Goal: Information Seeking & Learning: Learn about a topic

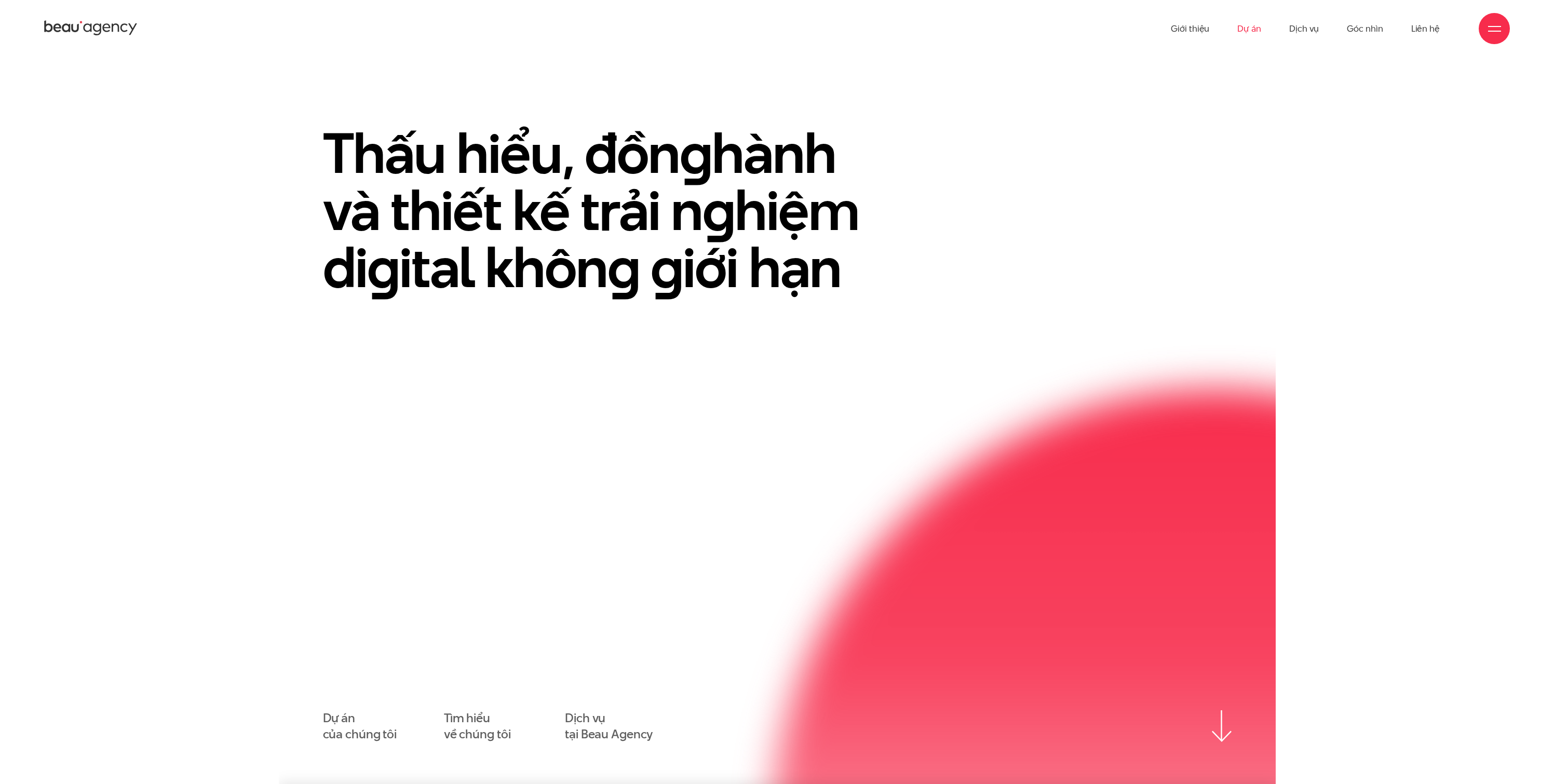
click at [1259, 31] on link "Dự án" at bounding box center [1249, 28] width 24 height 57
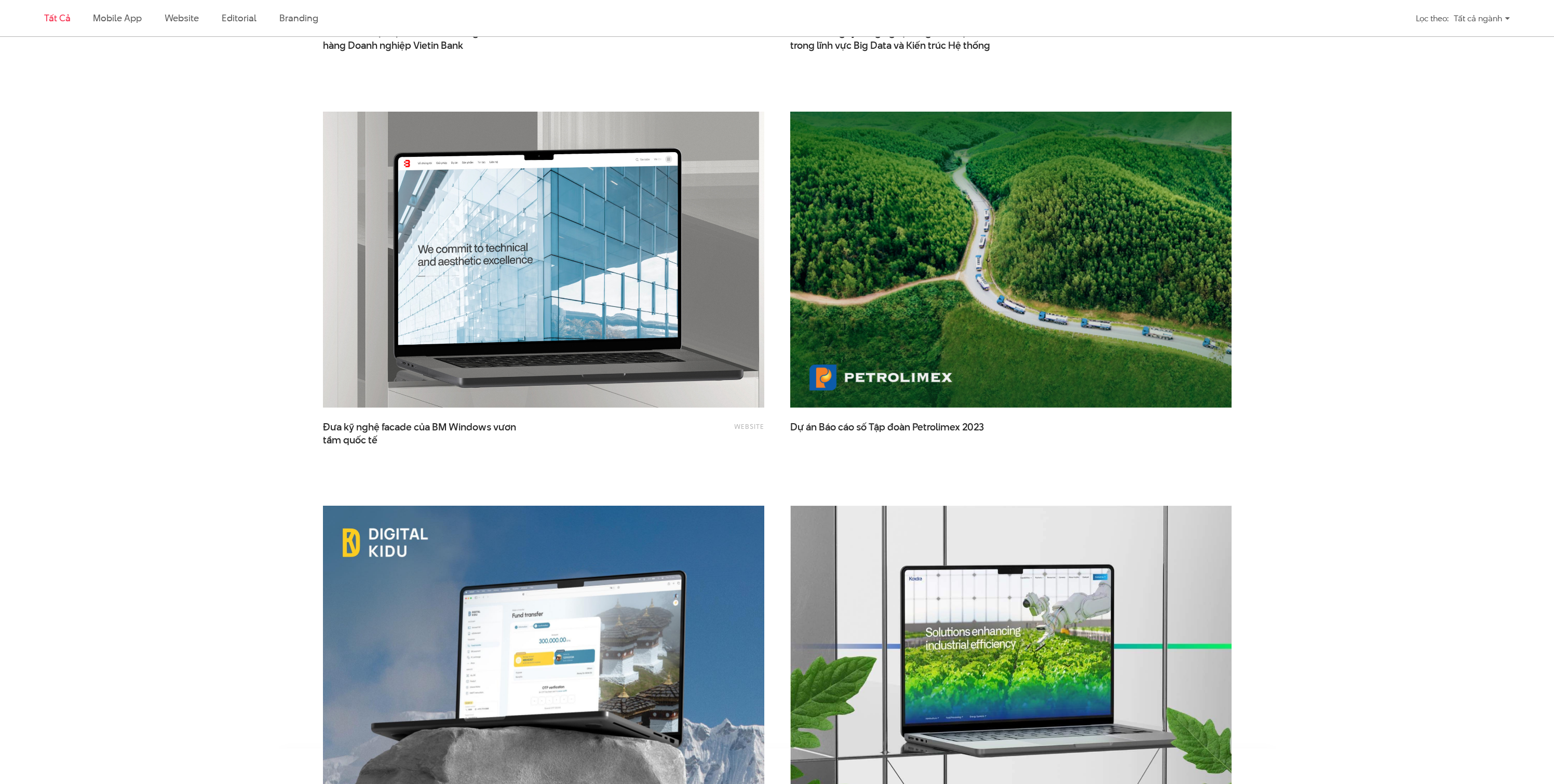
scroll to position [2142, 0]
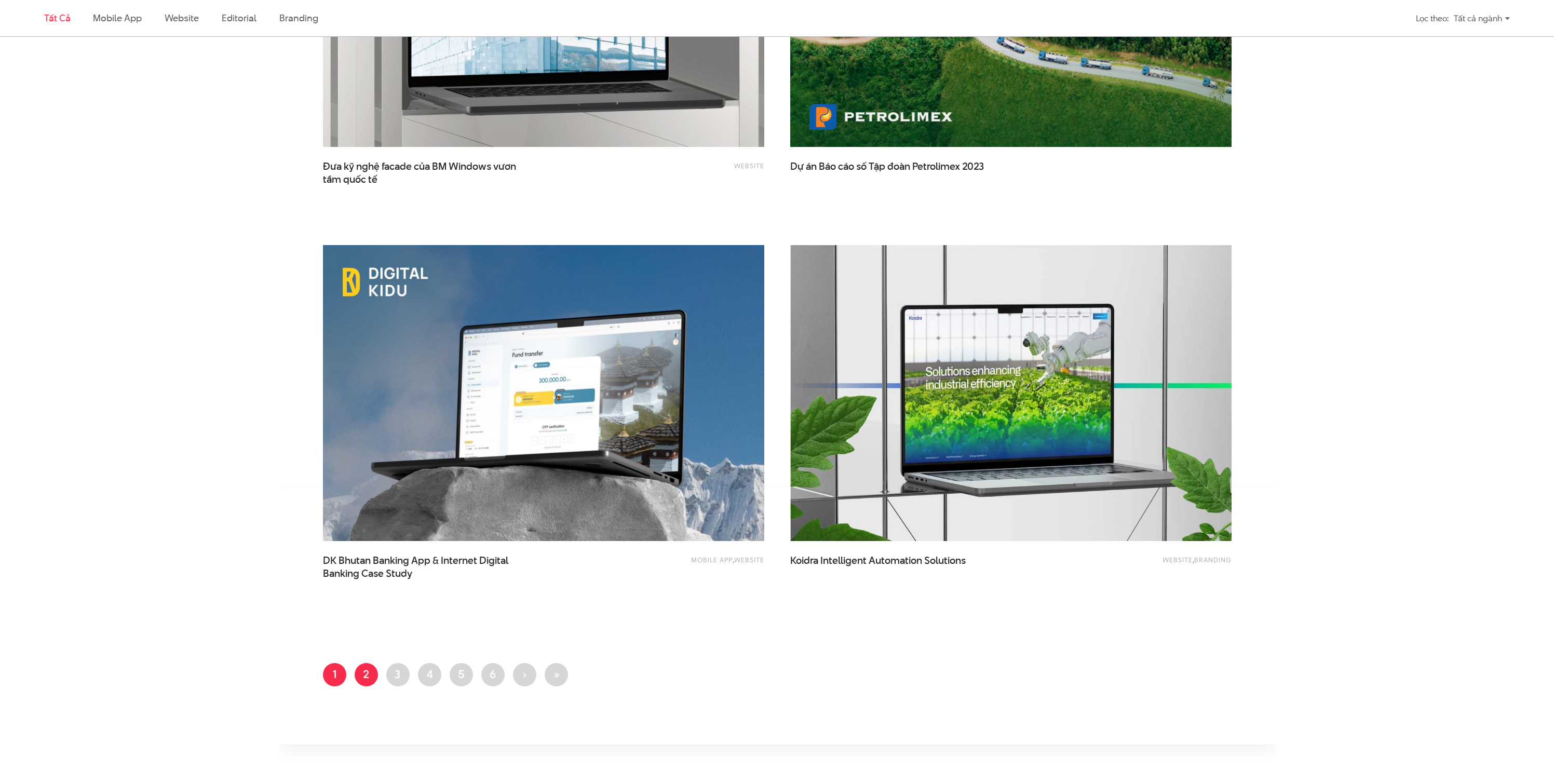
click at [368, 679] on link "Trang 2" at bounding box center [366, 674] width 23 height 23
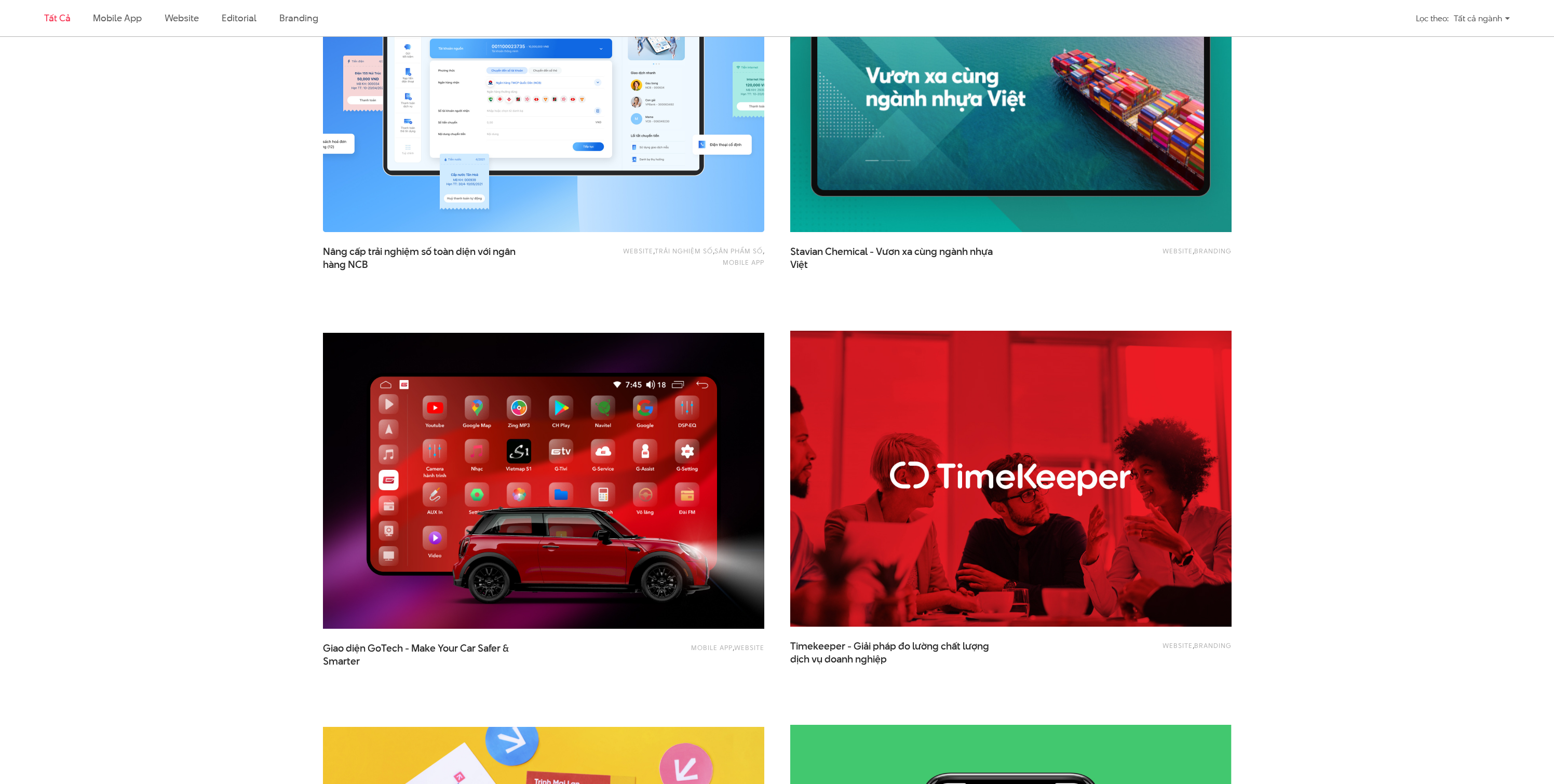
scroll to position [1853, 0]
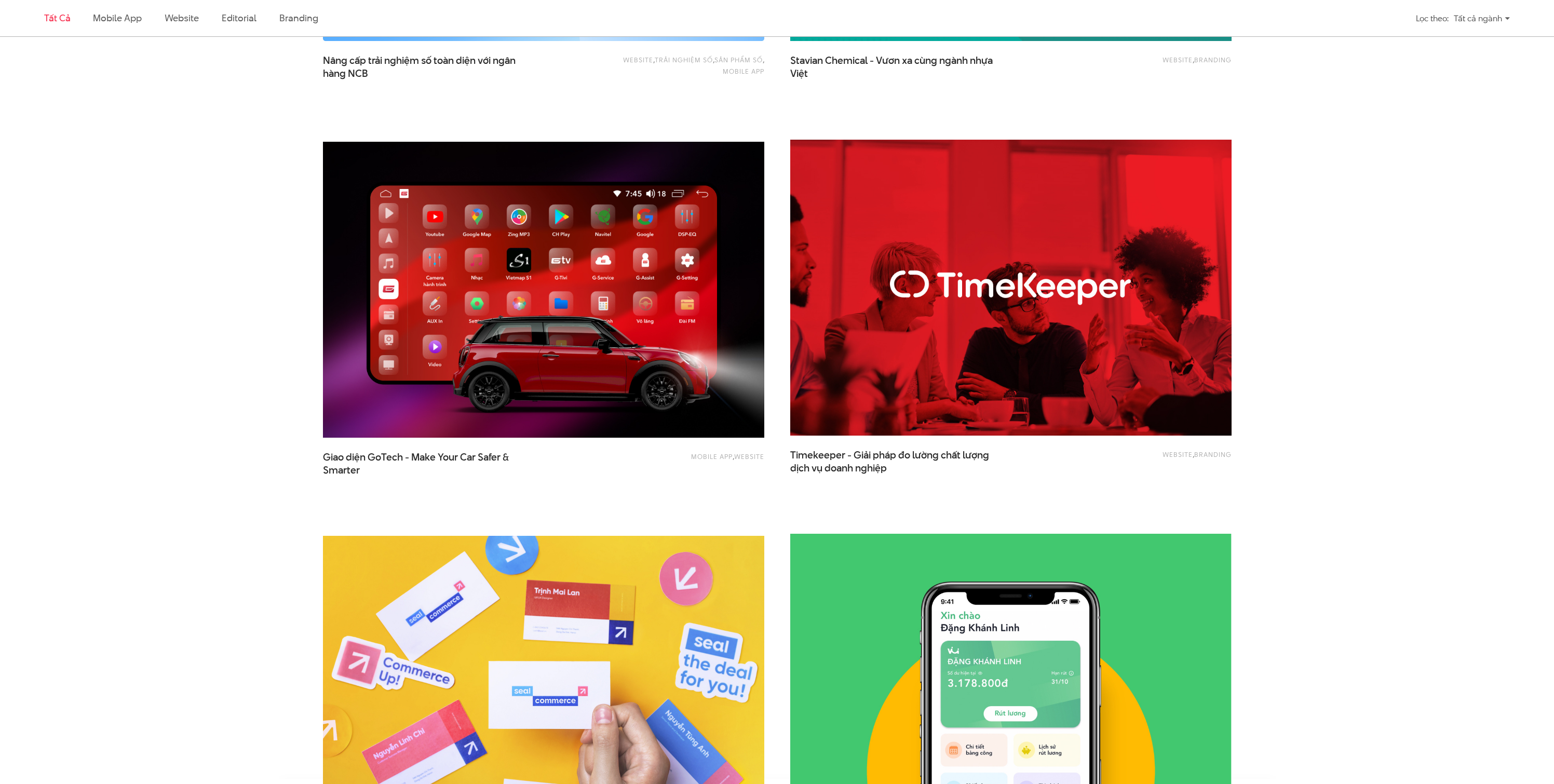
click at [545, 403] on img at bounding box center [543, 290] width 485 height 325
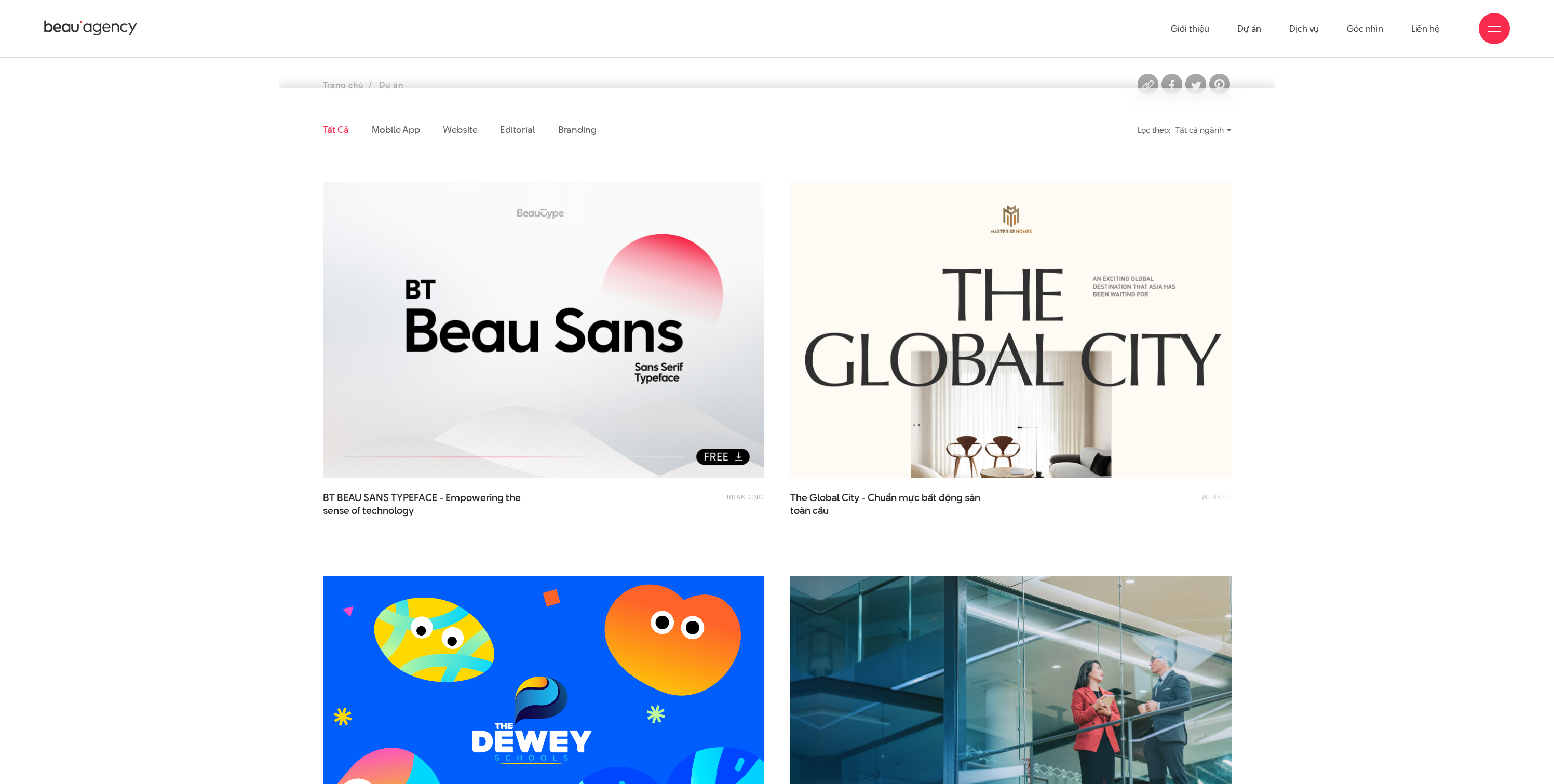
scroll to position [0, 0]
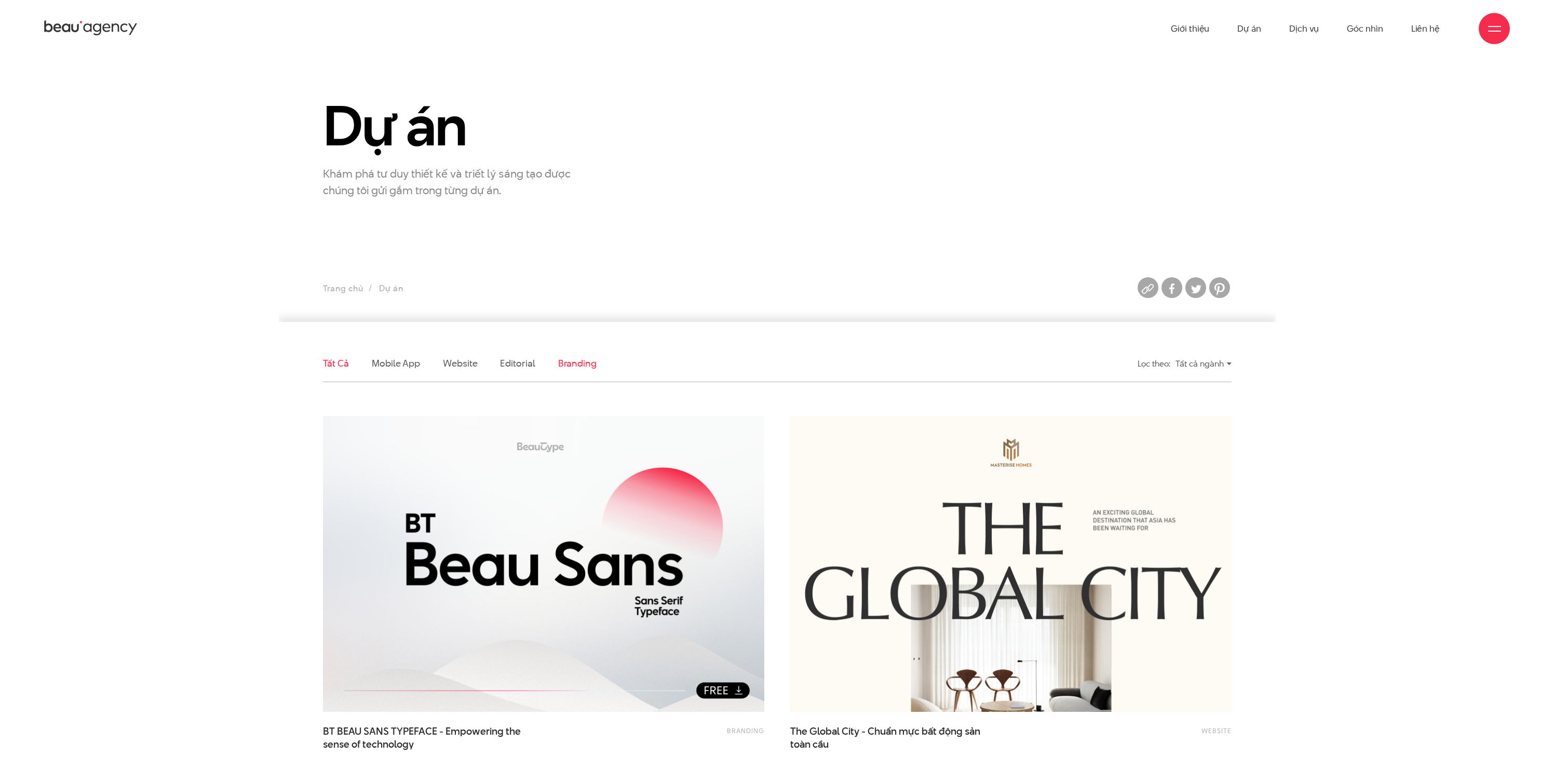
click at [574, 363] on link "Branding" at bounding box center [577, 363] width 39 height 13
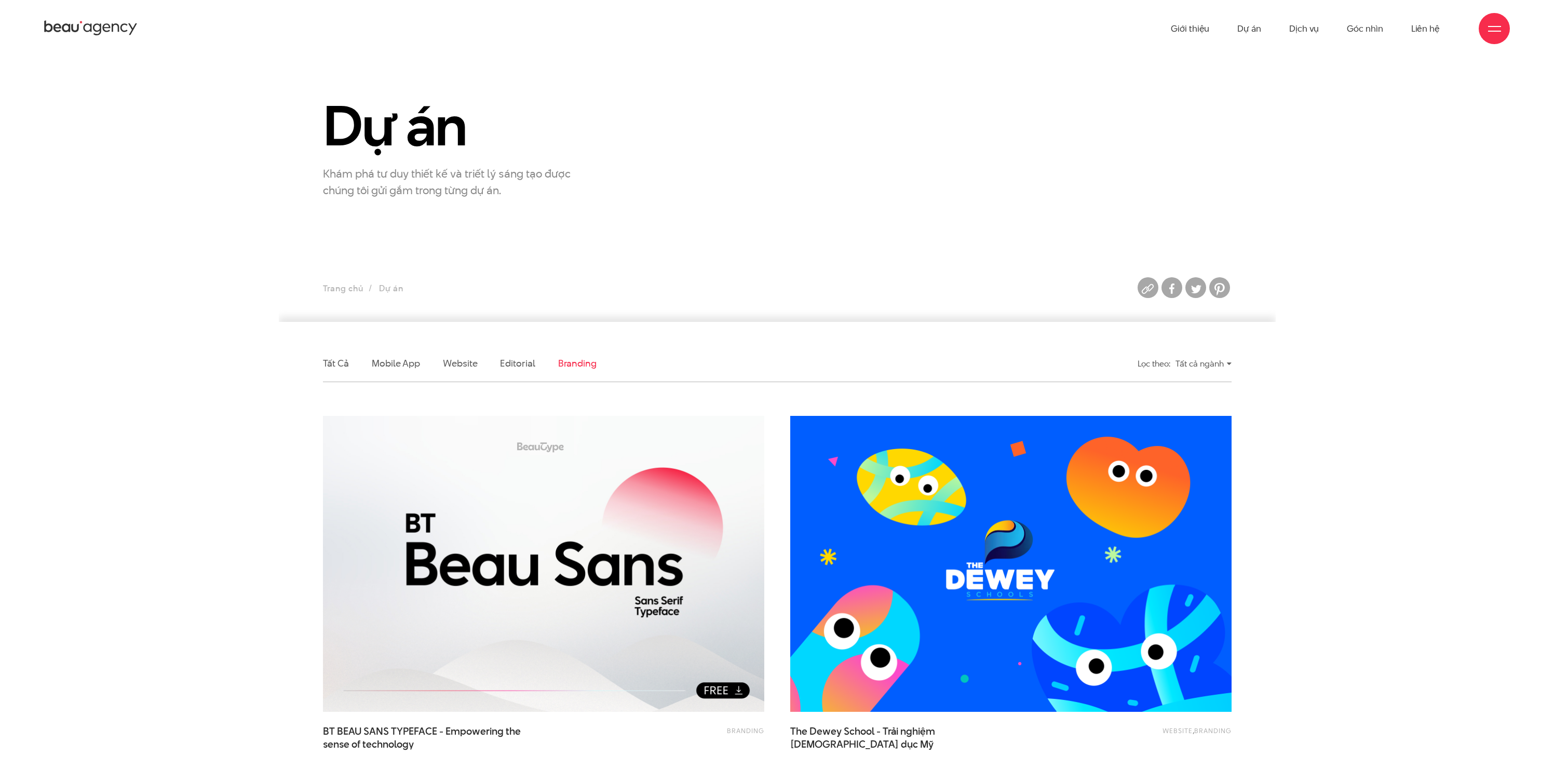
click at [587, 372] on li "Branding" at bounding box center [577, 363] width 39 height 36
click at [1203, 365] on div "Tất cả ngành" at bounding box center [1203, 364] width 56 height 18
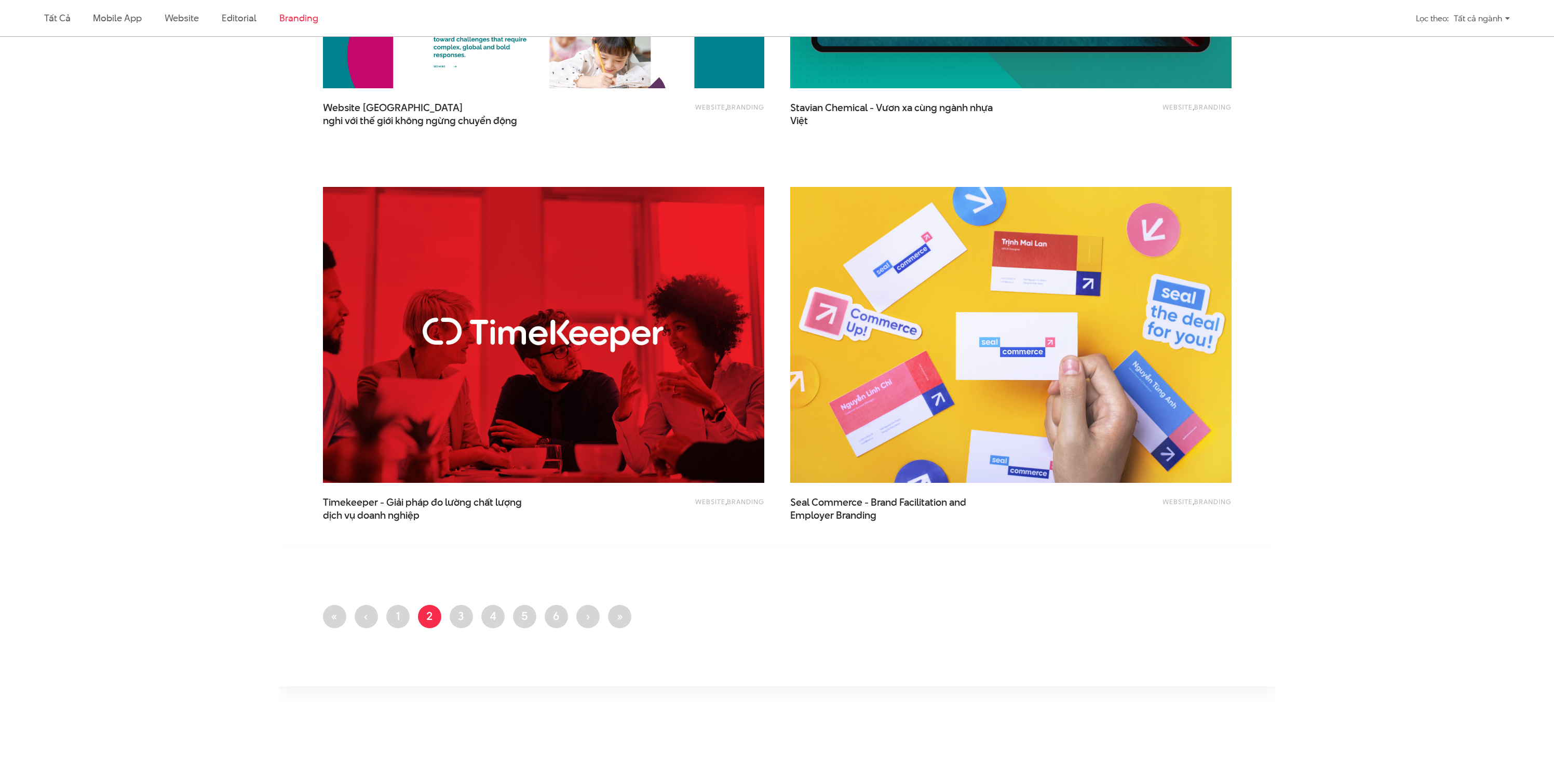
scroll to position [1155, 0]
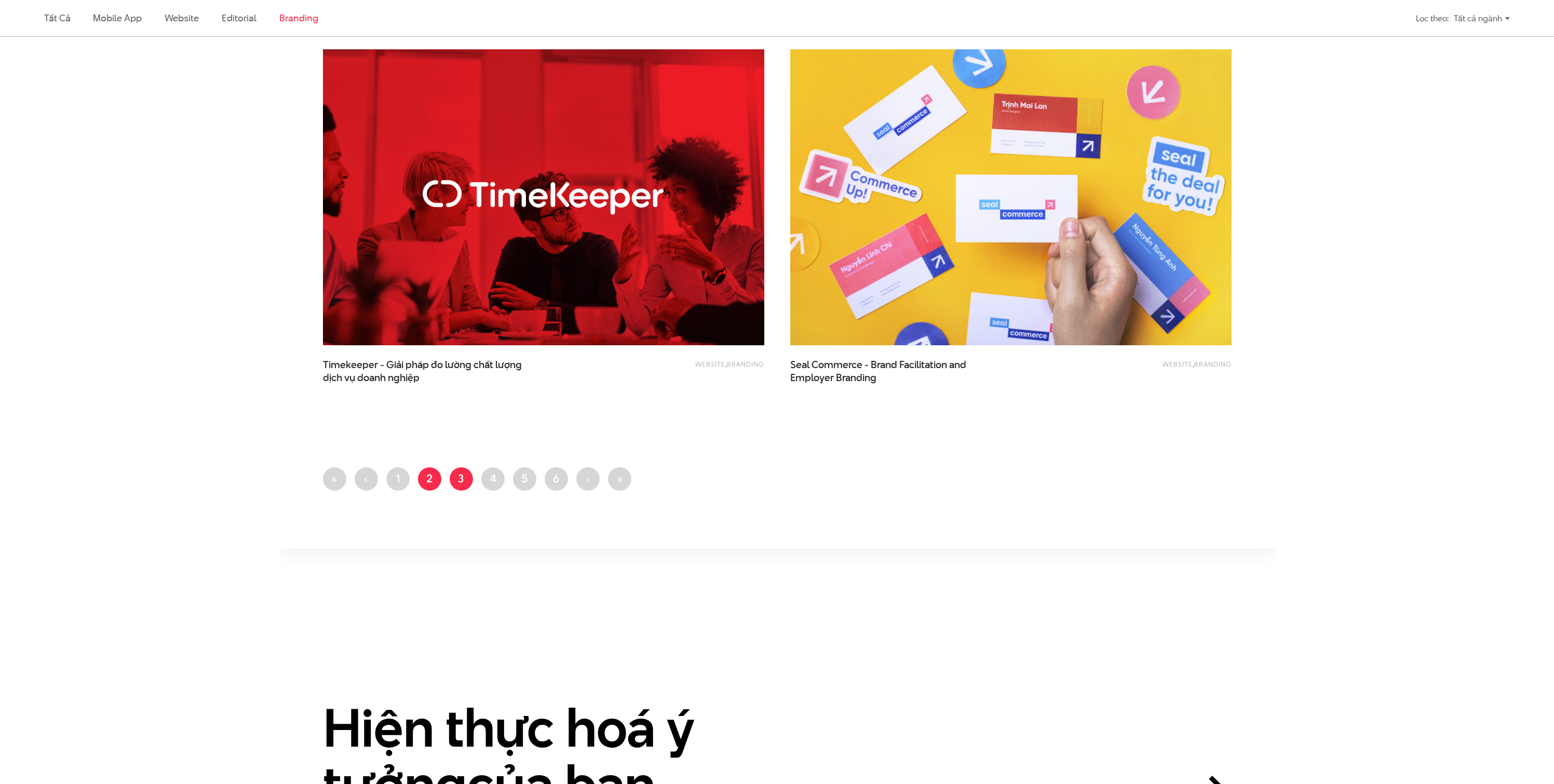
click at [459, 475] on link "Trang 3" at bounding box center [462, 479] width 23 height 23
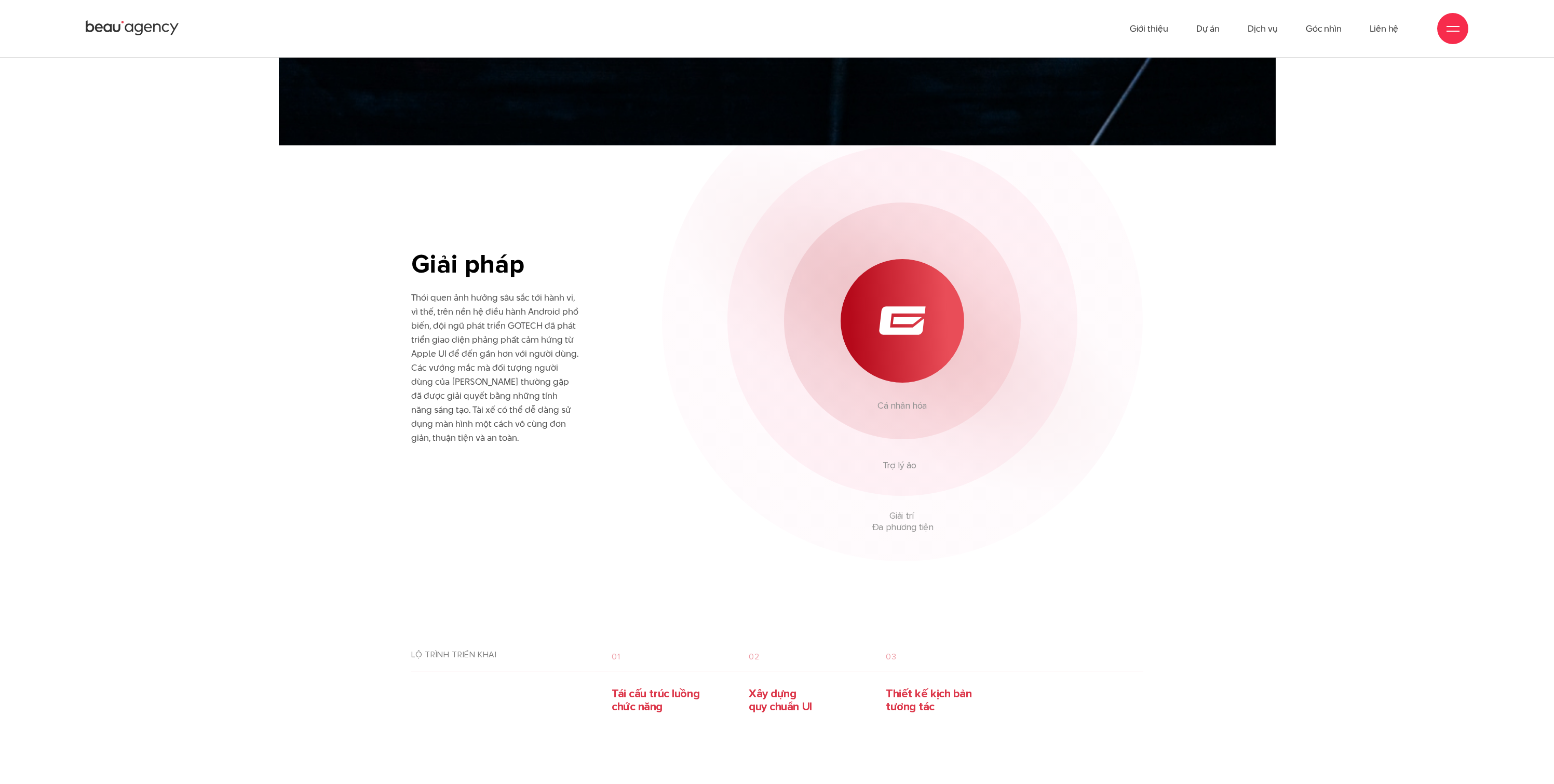
scroll to position [3471, 0]
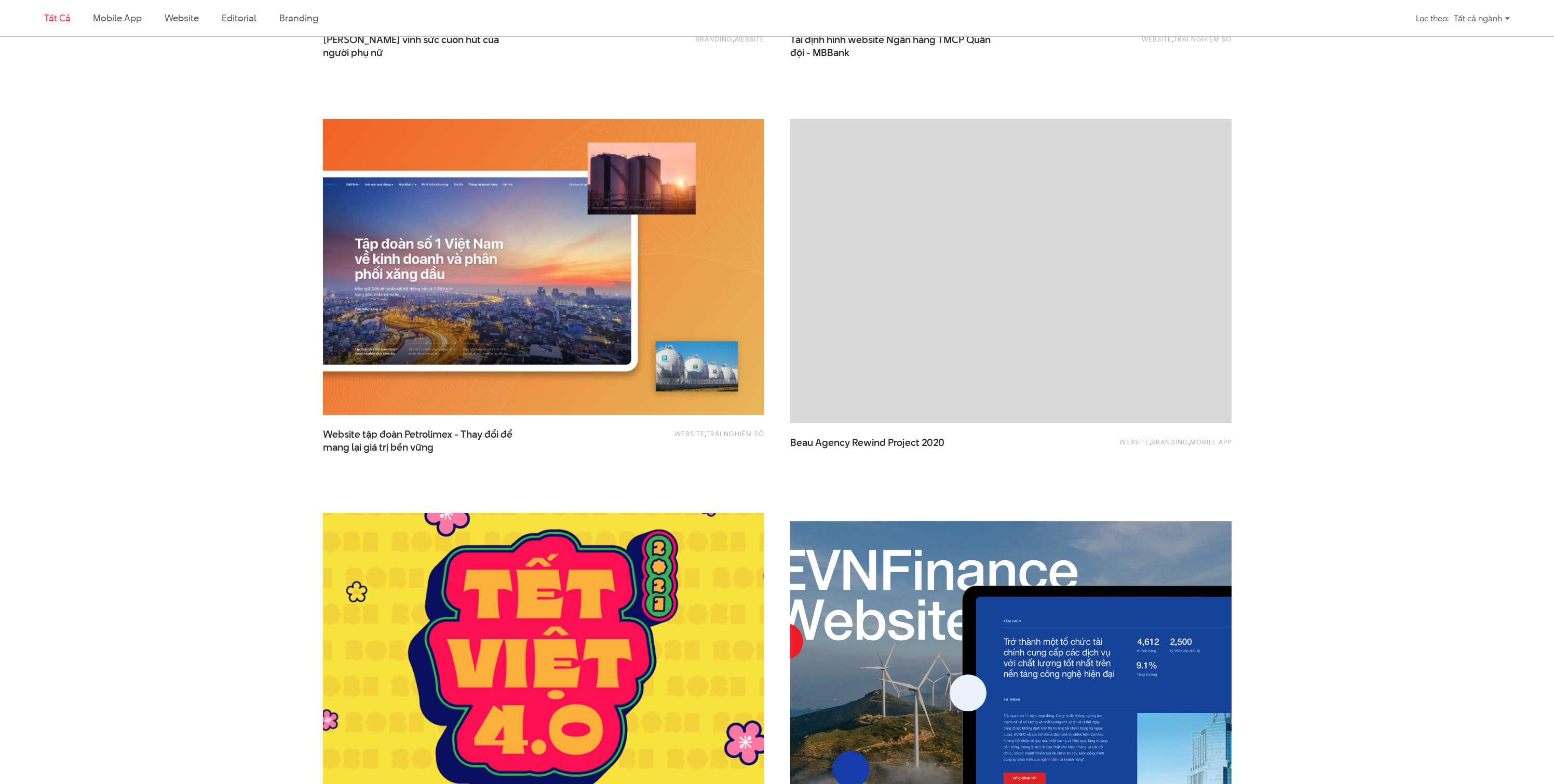
scroll to position [1199, 0]
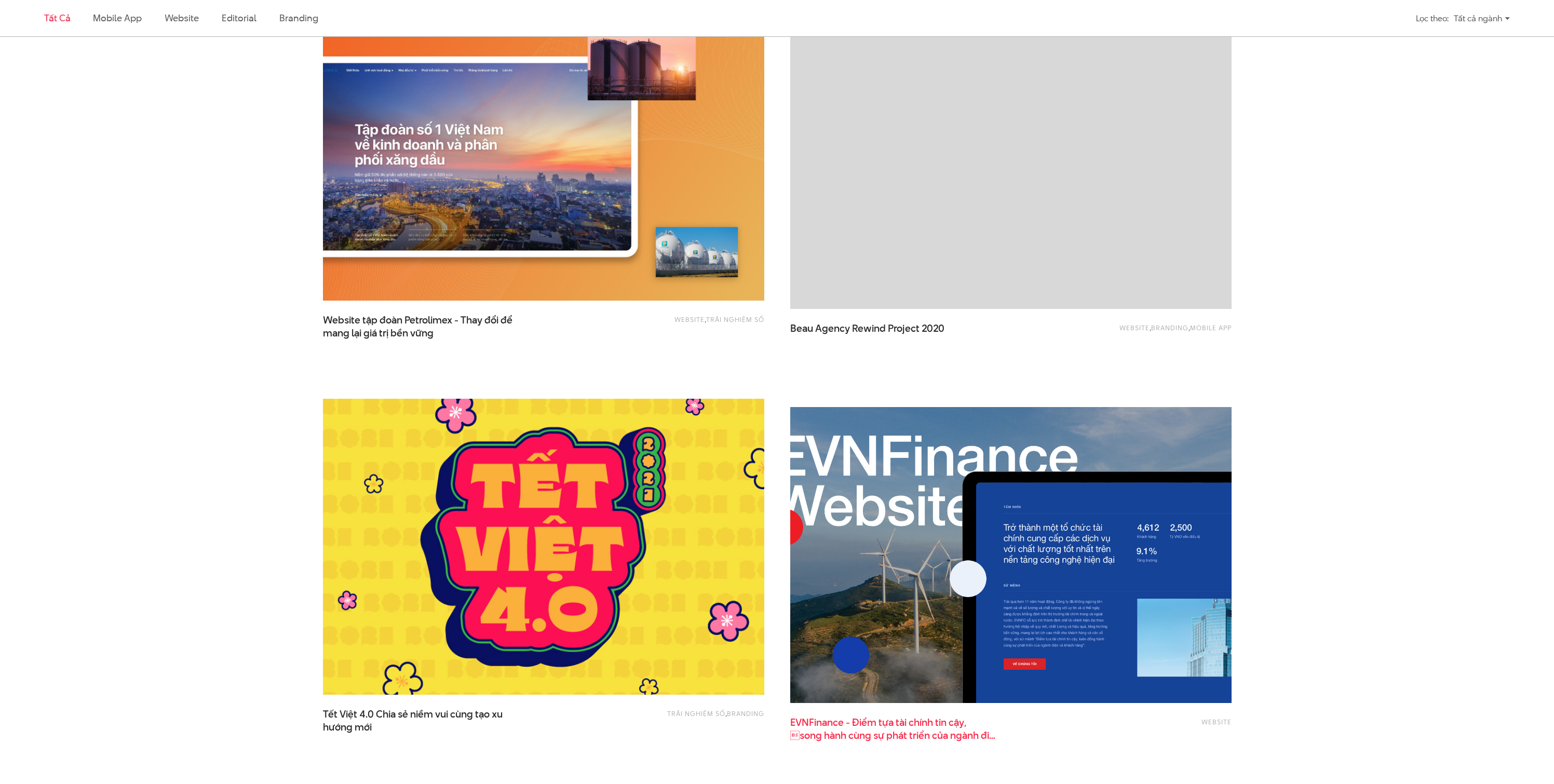
click at [854, 723] on span "EVNFinance - Điểm tựa tài chính tin cậy, song hành cùng sự phát triển của ngàn…" at bounding box center [894, 729] width 208 height 26
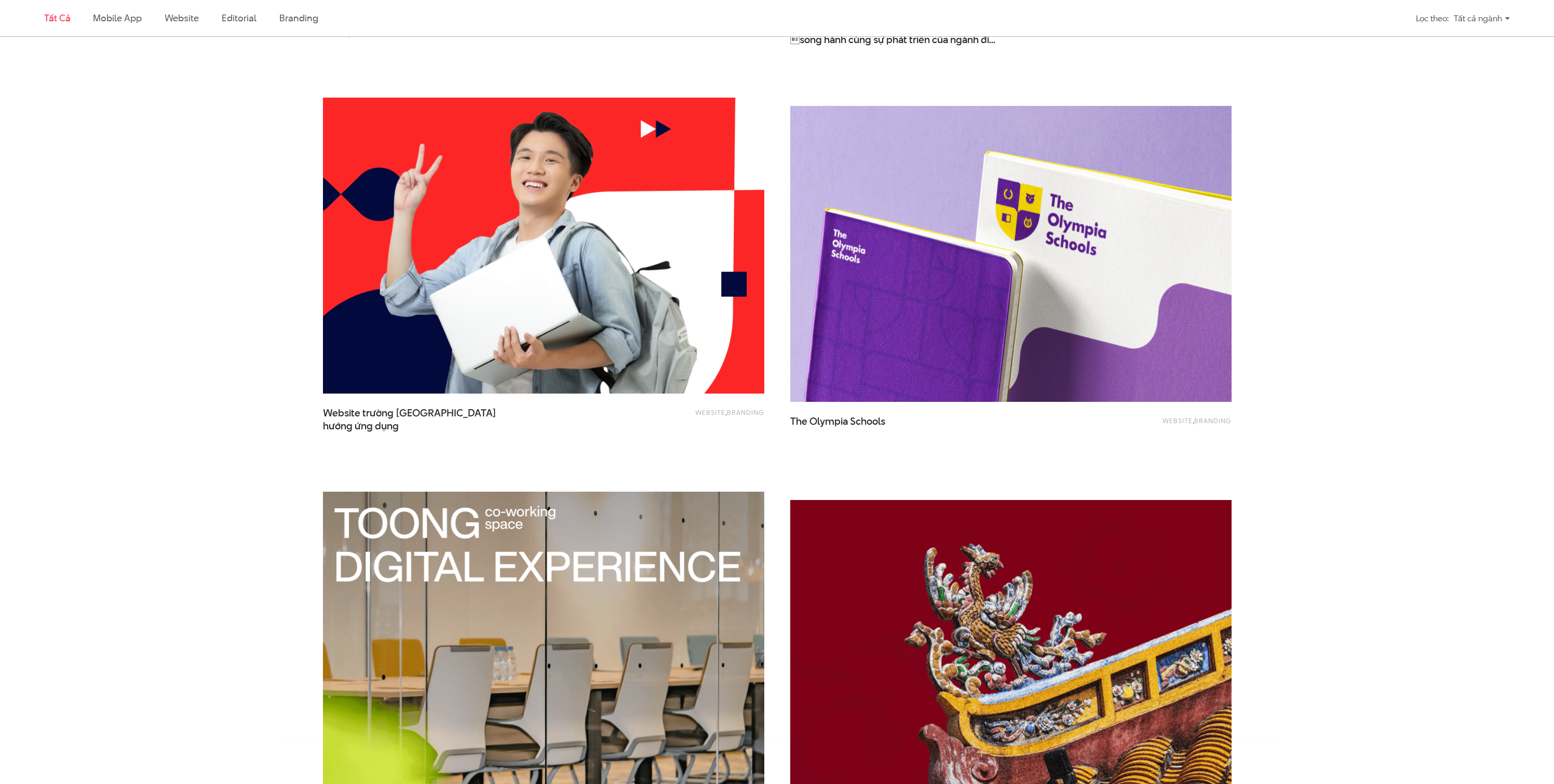
scroll to position [2157, 0]
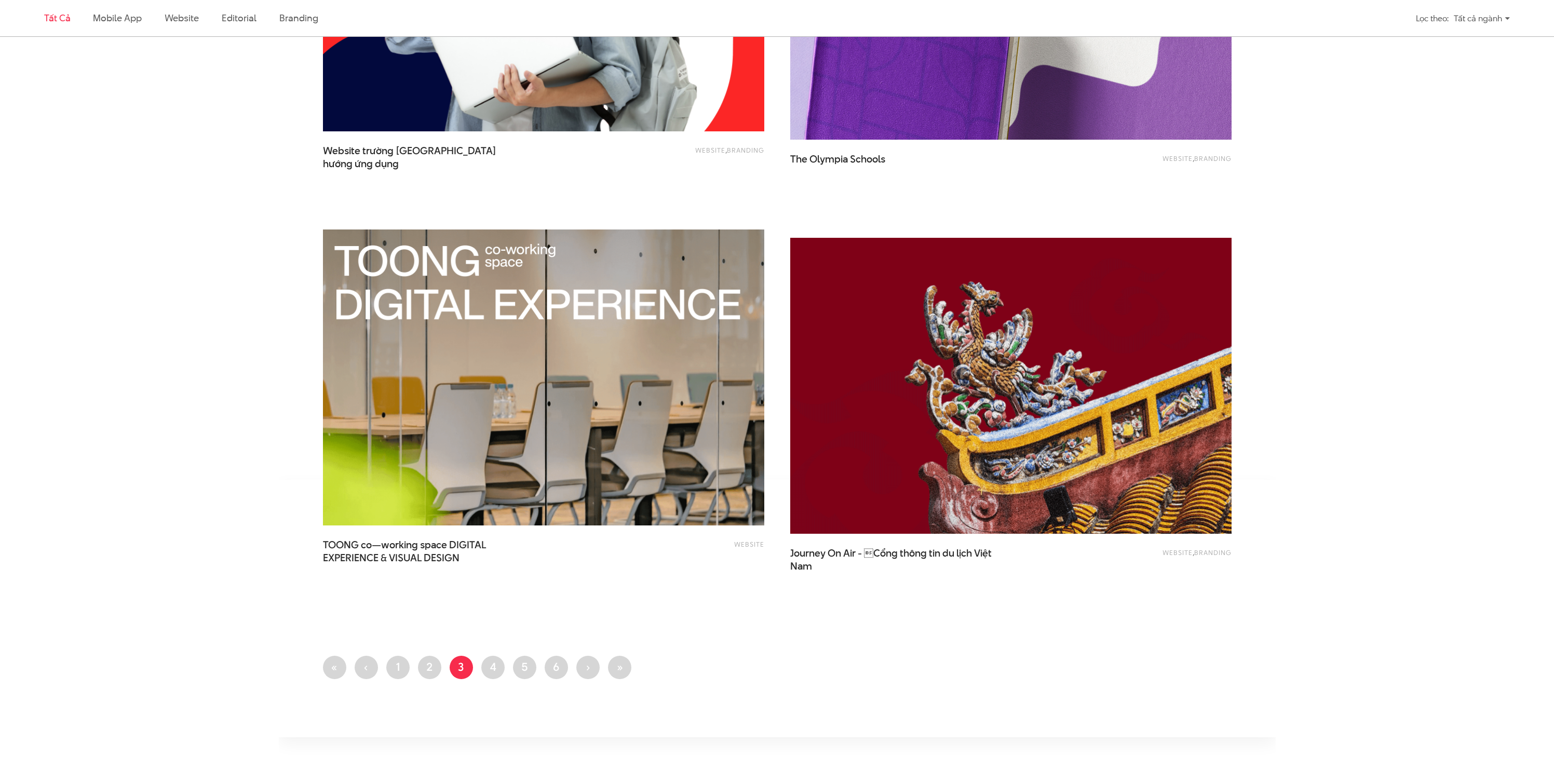
click at [503, 661] on li "Trang 4" at bounding box center [493, 668] width 23 height 23
click at [498, 665] on link "Trang 4" at bounding box center [493, 668] width 23 height 23
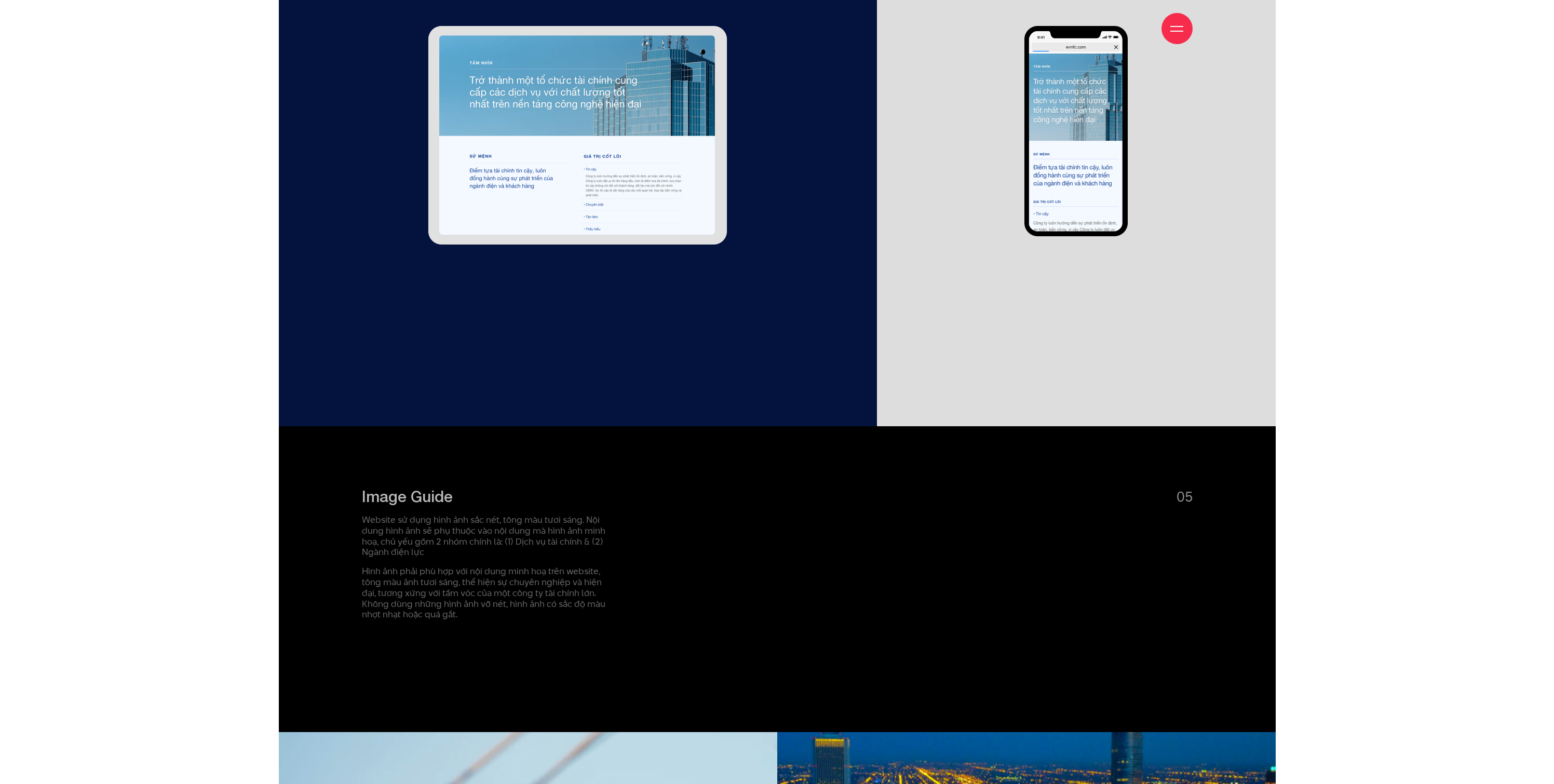
scroll to position [7131, 0]
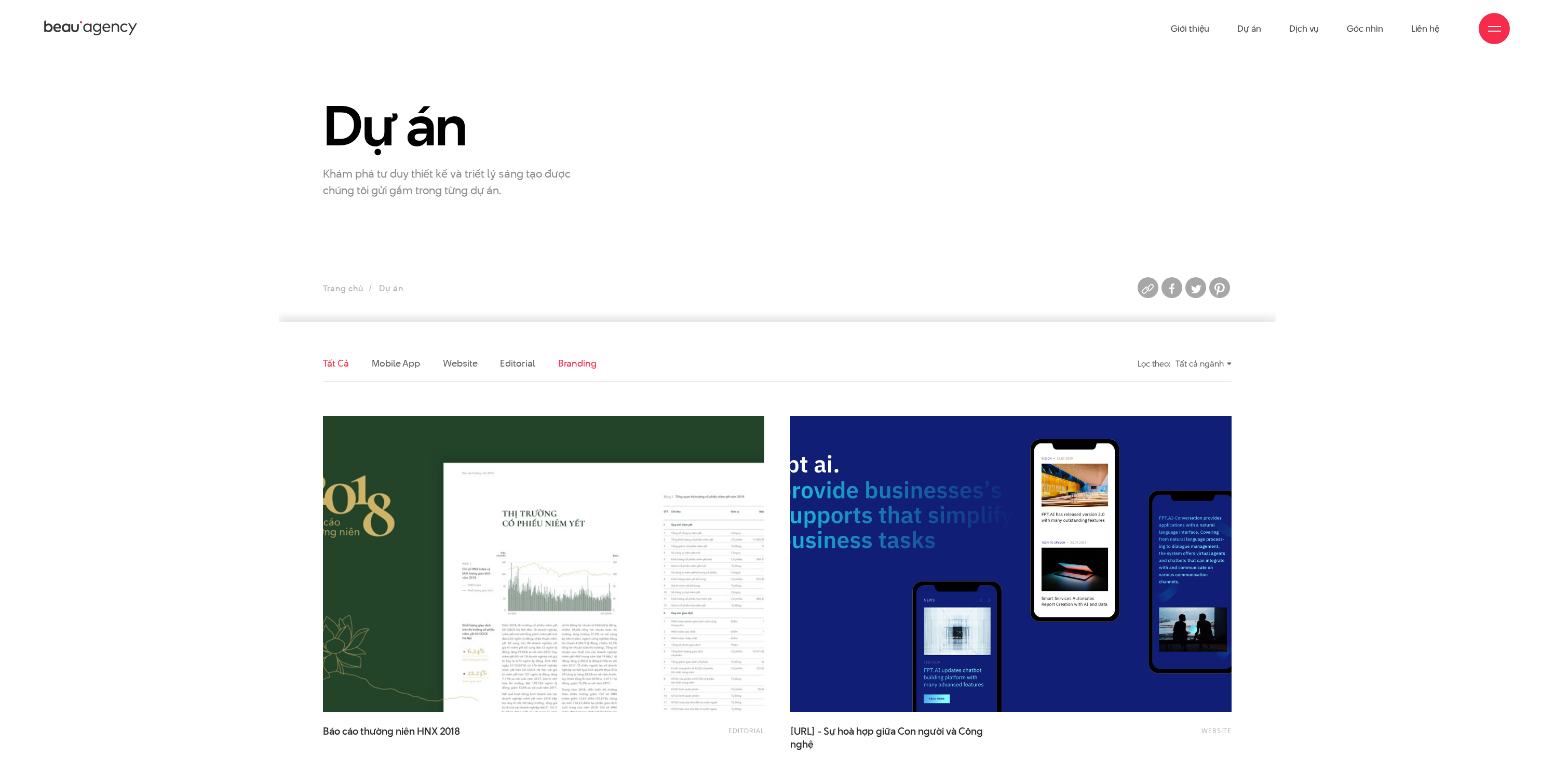
click at [581, 365] on link "Branding" at bounding box center [577, 363] width 39 height 13
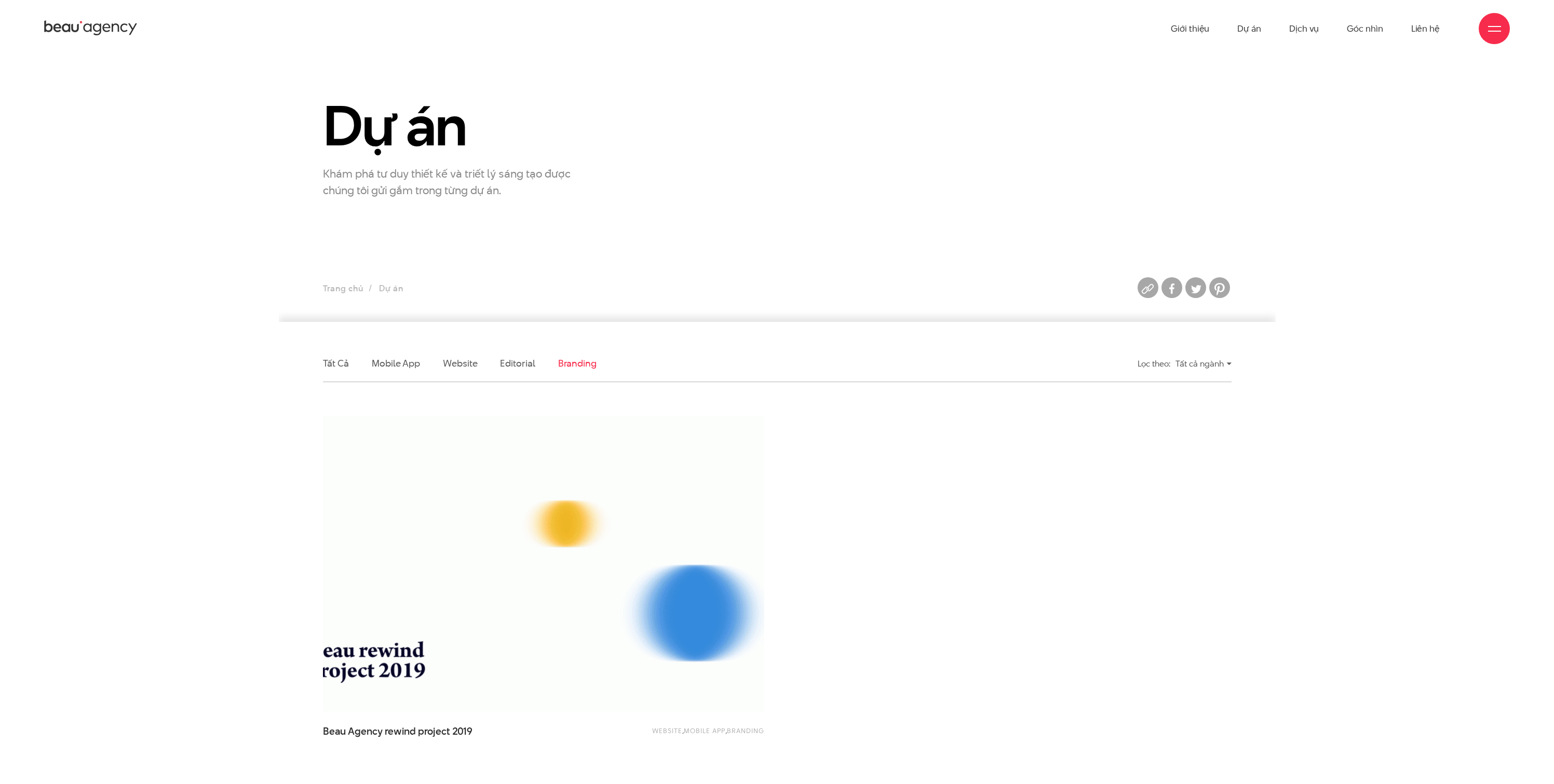
click at [335, 378] on li "Tất cả" at bounding box center [335, 363] width 26 height 36
click at [337, 365] on link "Tất cả" at bounding box center [335, 363] width 26 height 13
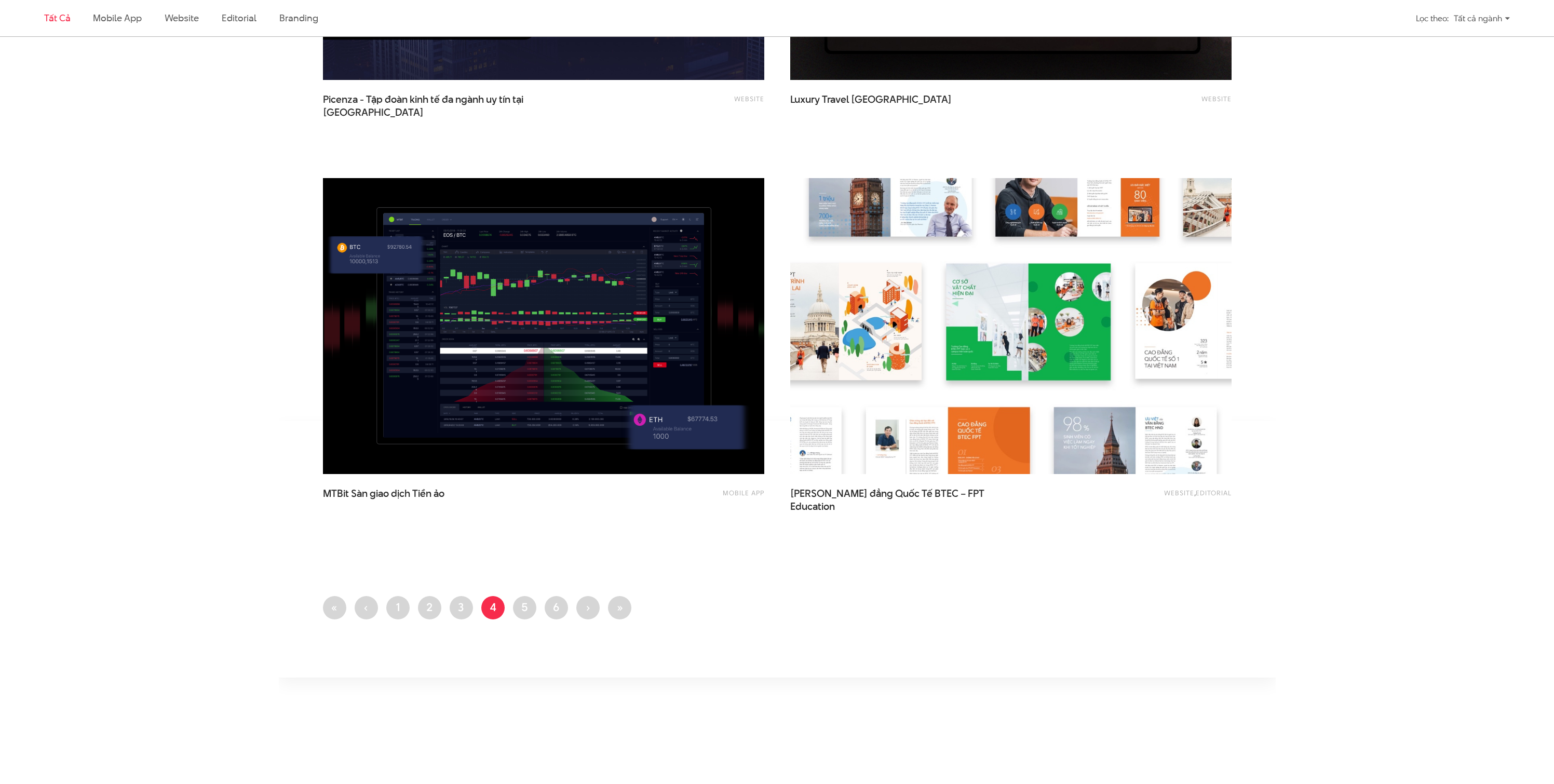
scroll to position [2210, 0]
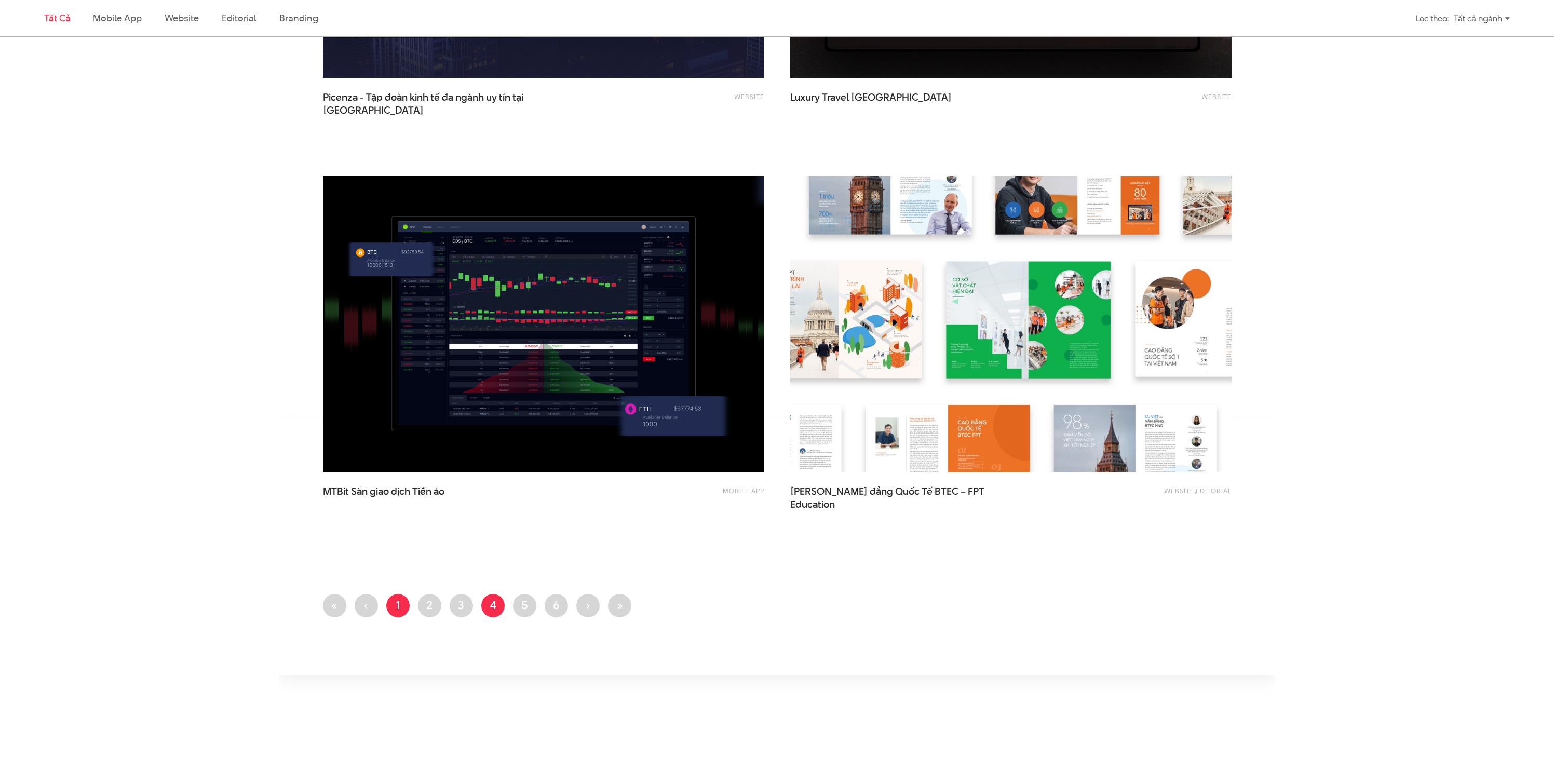
click at [402, 613] on link "Trang 1" at bounding box center [398, 606] width 23 height 23
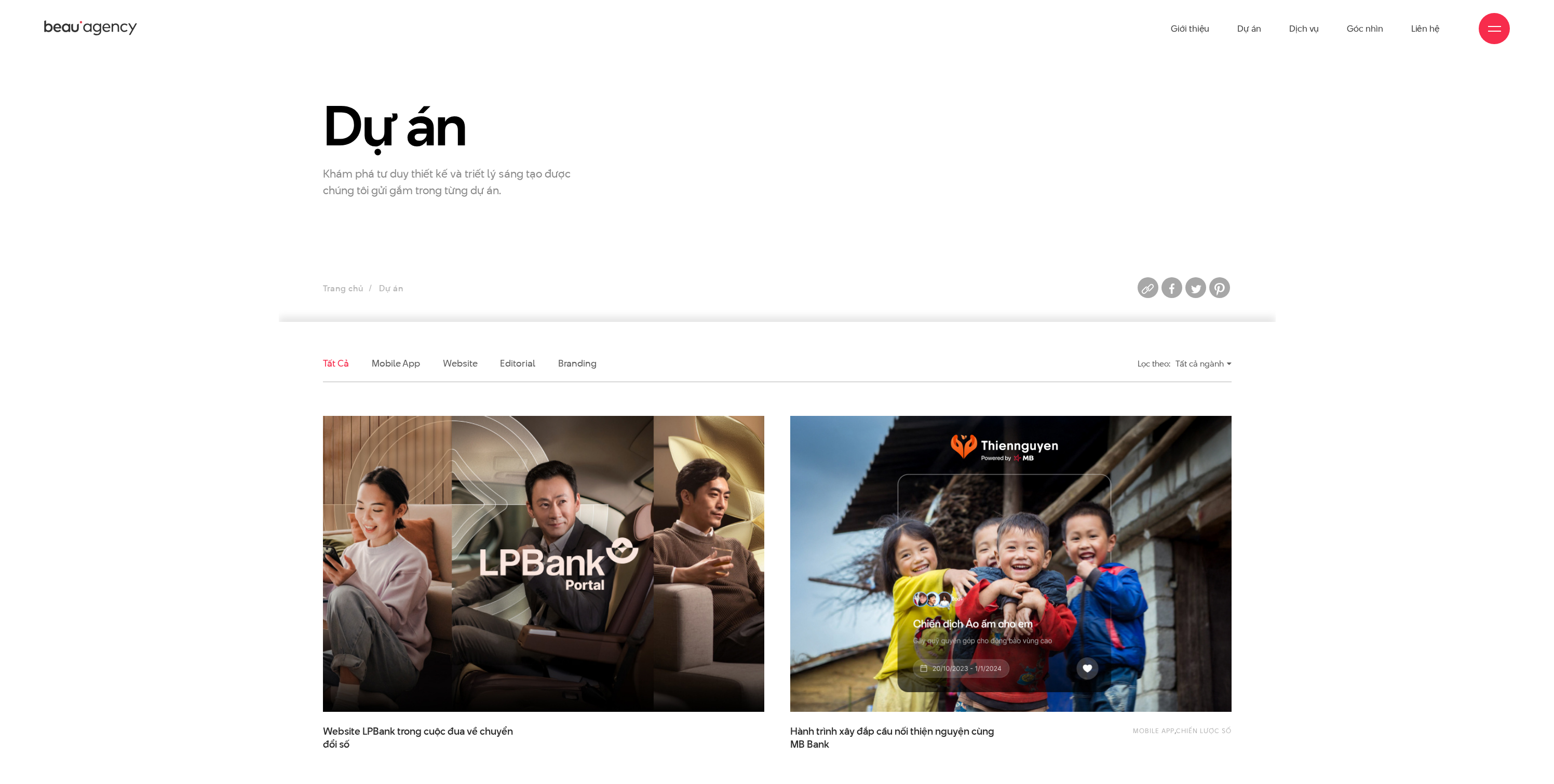
click at [417, 559] on img at bounding box center [543, 564] width 485 height 325
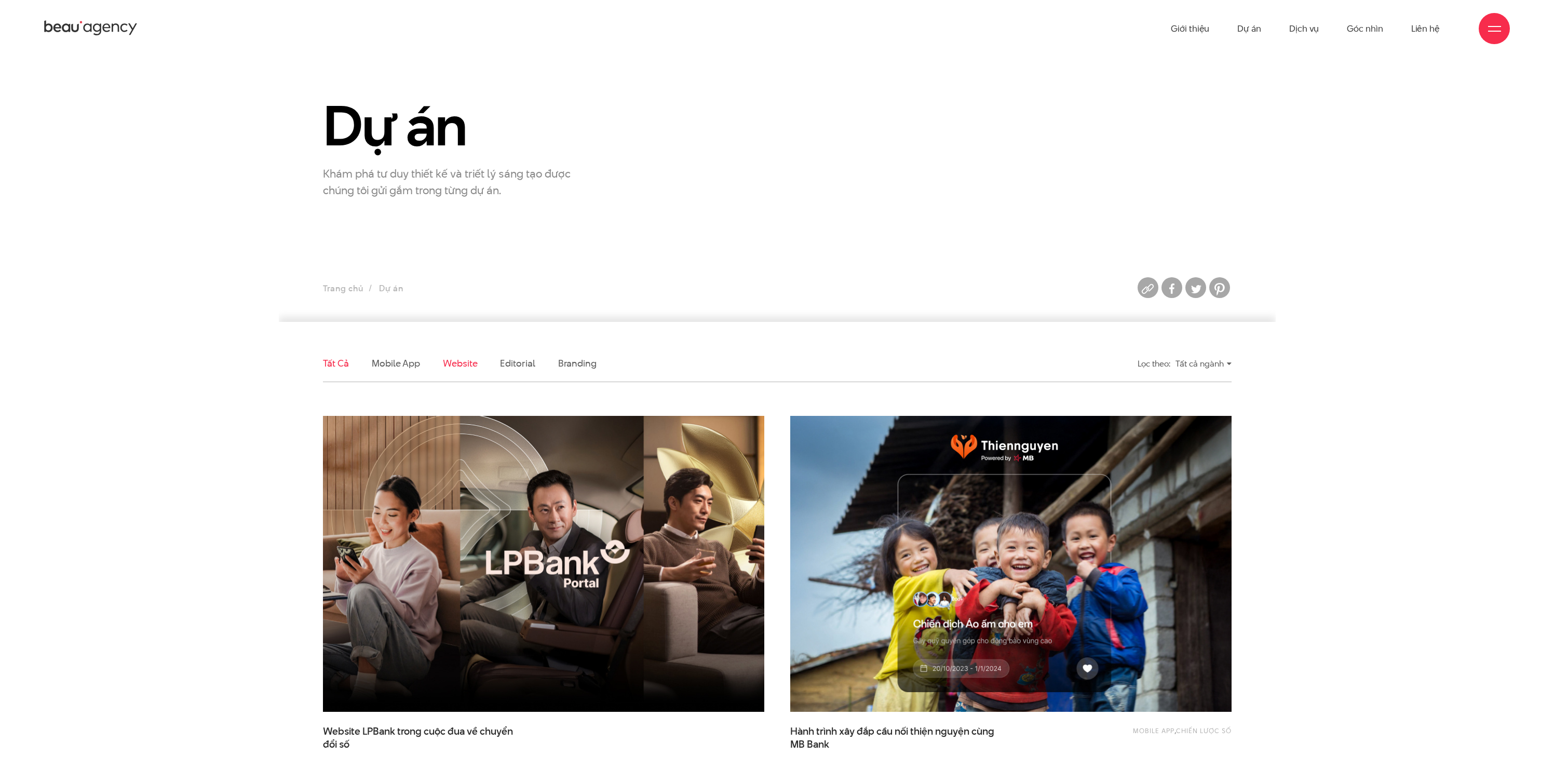
click at [443, 360] on link "Website" at bounding box center [460, 363] width 34 height 13
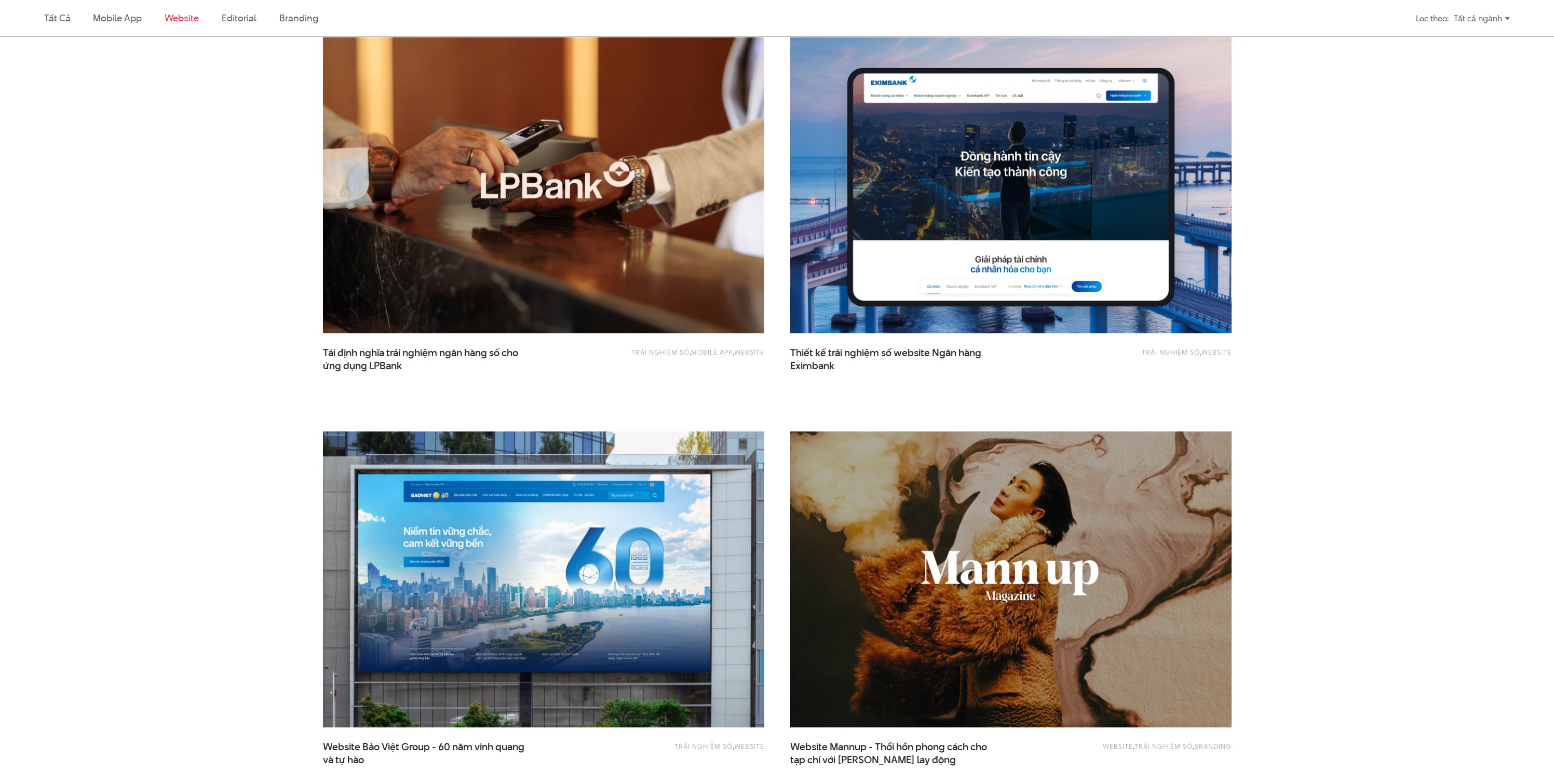
scroll to position [560, 0]
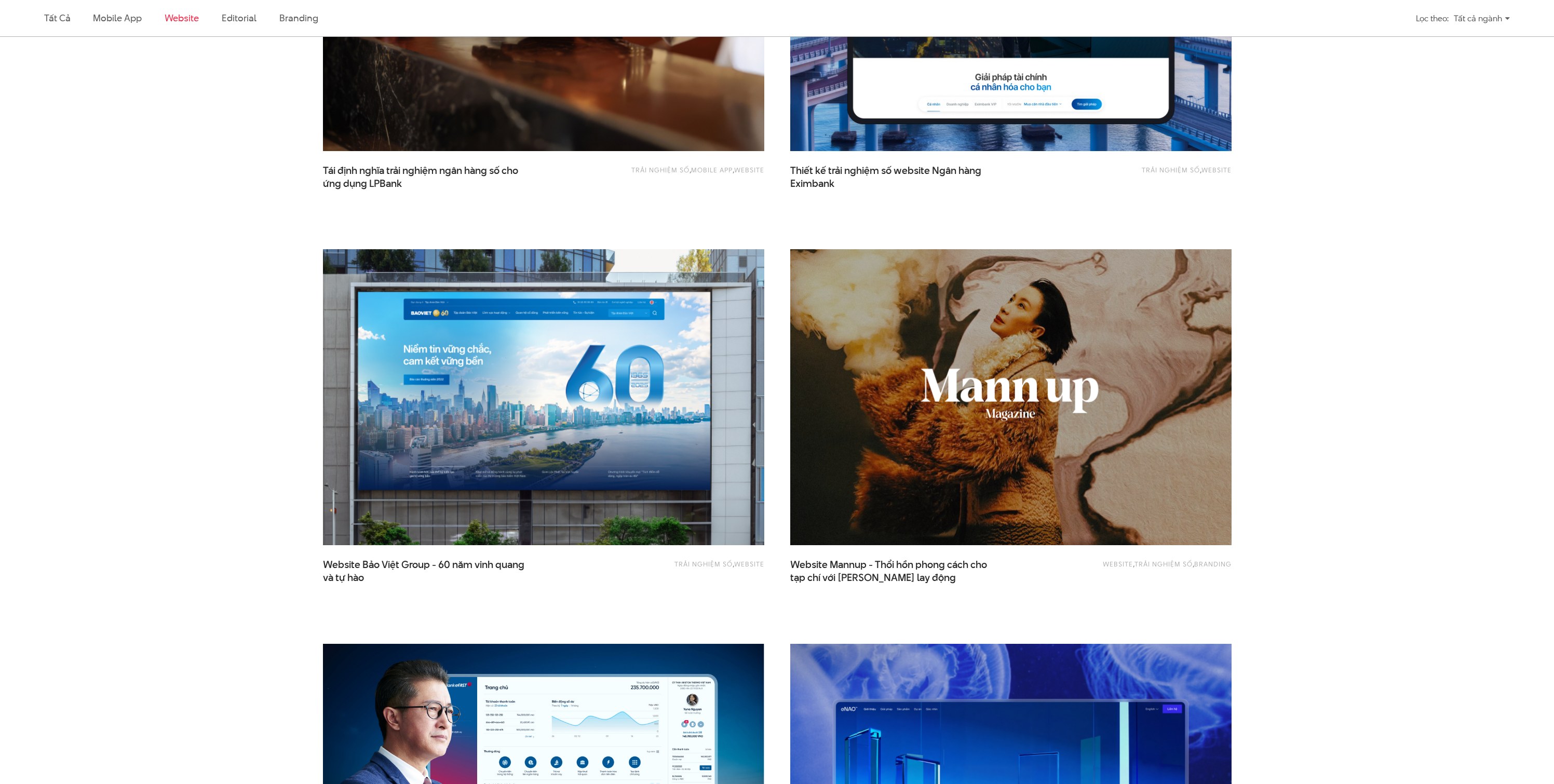
click at [514, 446] on img at bounding box center [543, 397] width 485 height 325
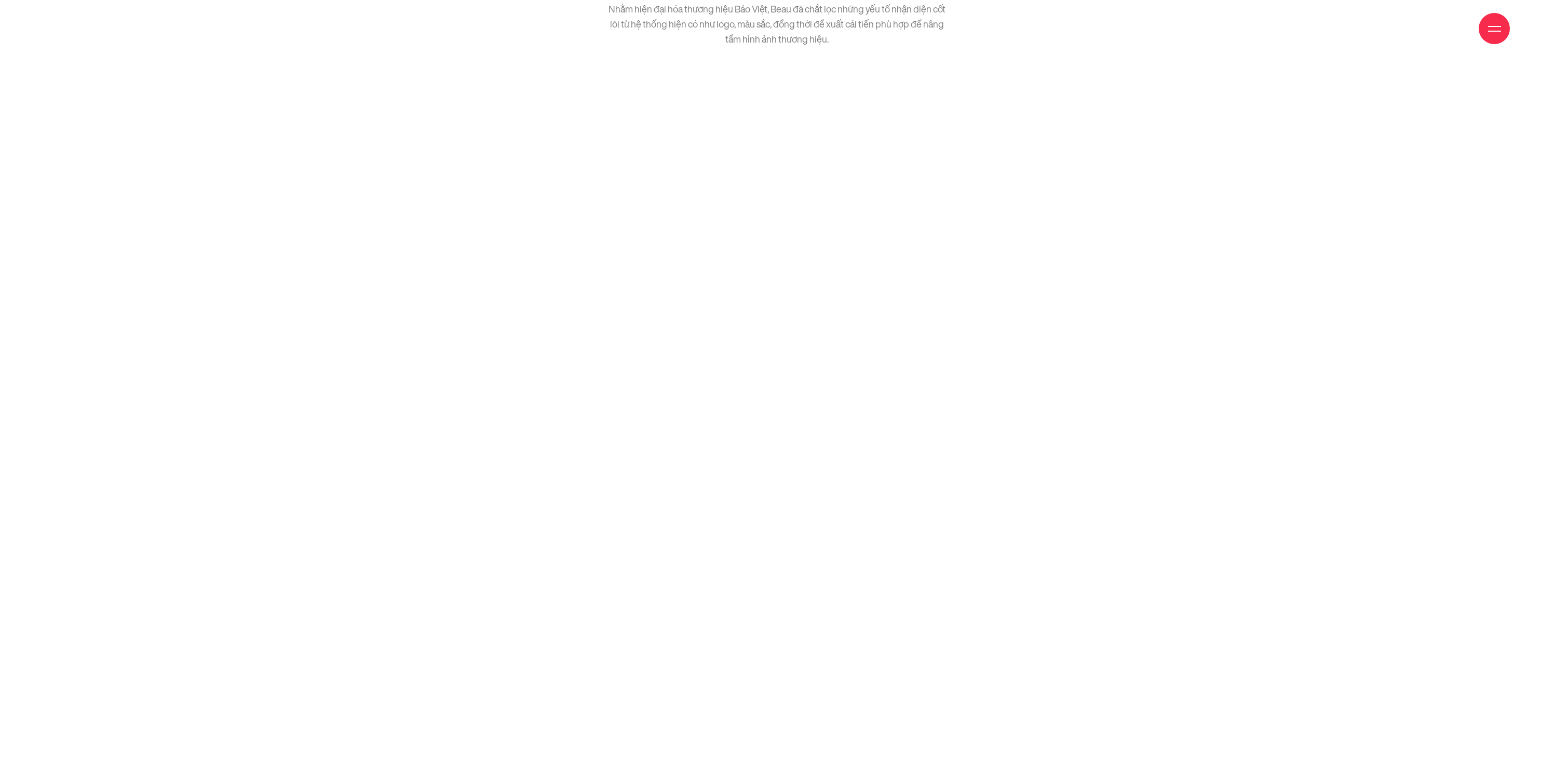
scroll to position [3506, 0]
